Goal: Information Seeking & Learning: Learn about a topic

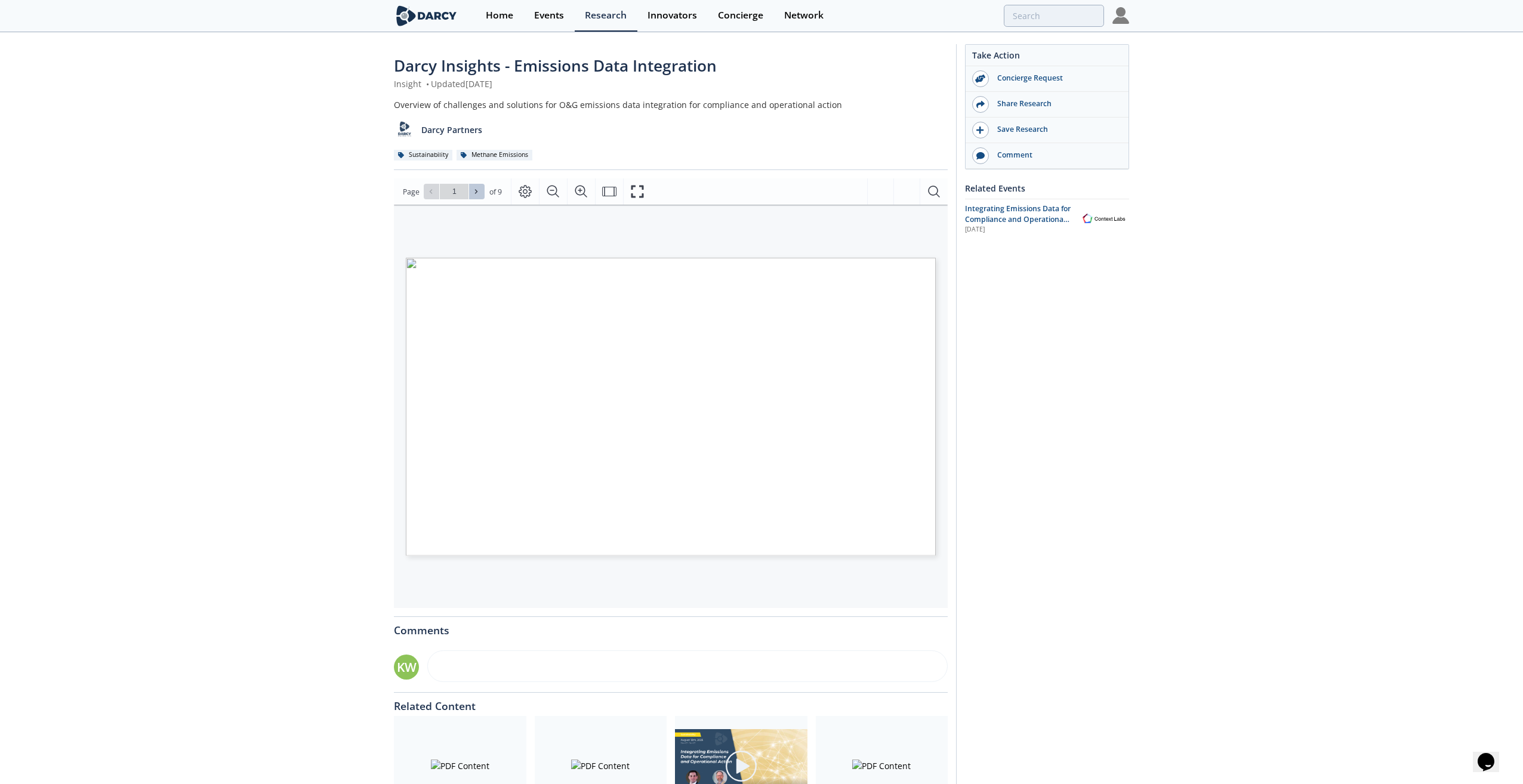
click at [474, 191] on icon at bounding box center [476, 191] width 8 height 8
type input "2"
click at [474, 191] on icon at bounding box center [476, 191] width 8 height 8
type input "3"
click at [474, 191] on icon at bounding box center [476, 191] width 8 height 8
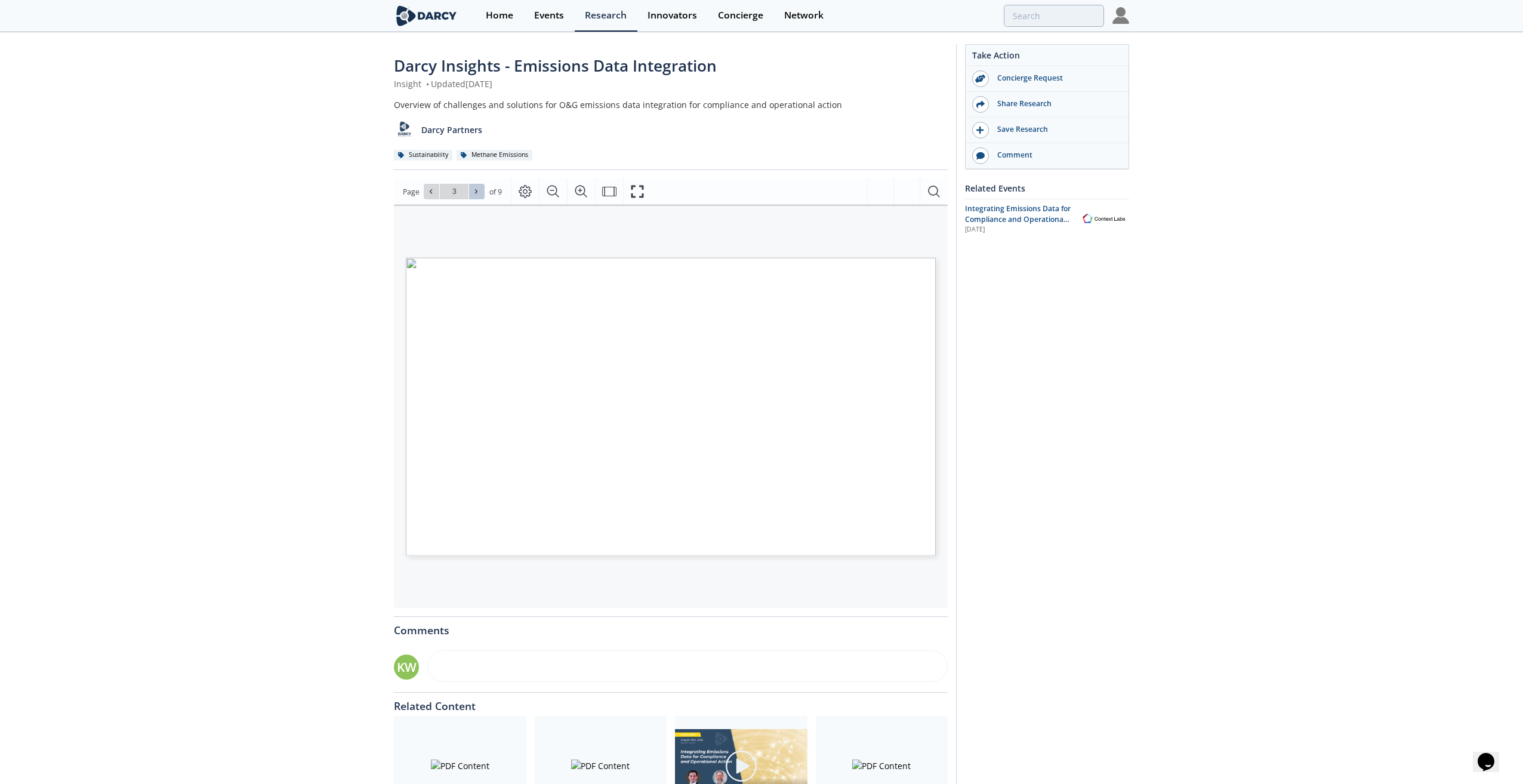
type input "4"
click at [474, 191] on icon at bounding box center [476, 191] width 8 height 8
type input "7"
